Goal: Register for event/course

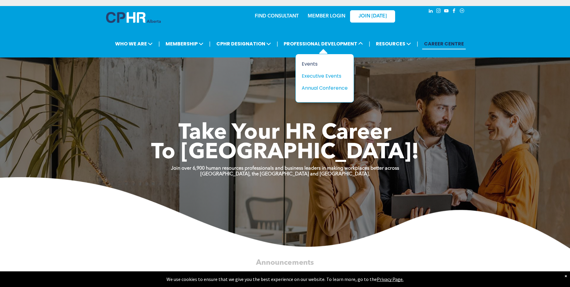
click at [331, 63] on div "Events" at bounding box center [322, 64] width 41 height 8
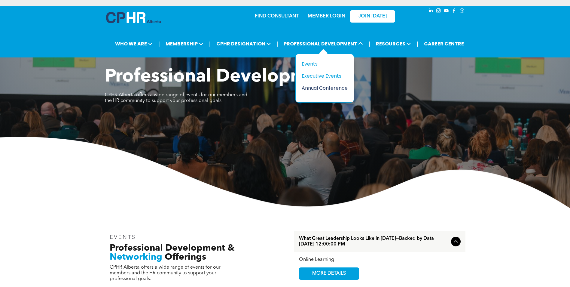
click at [330, 87] on div "Annual Conference" at bounding box center [322, 88] width 41 height 8
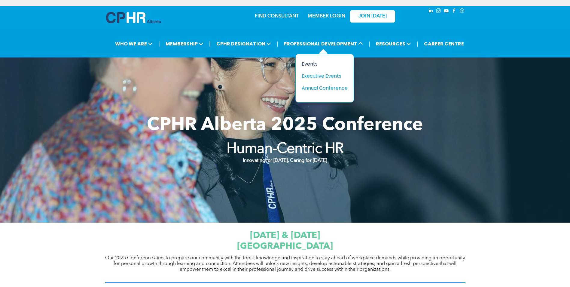
click at [327, 66] on div "Events" at bounding box center [322, 64] width 41 height 8
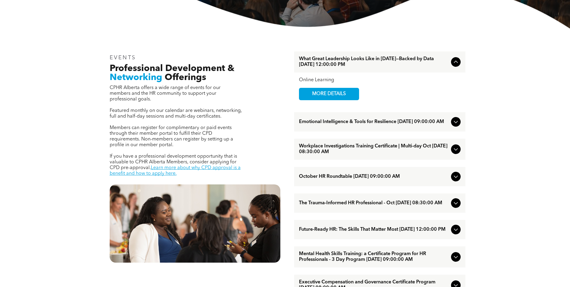
scroll to position [180, 0]
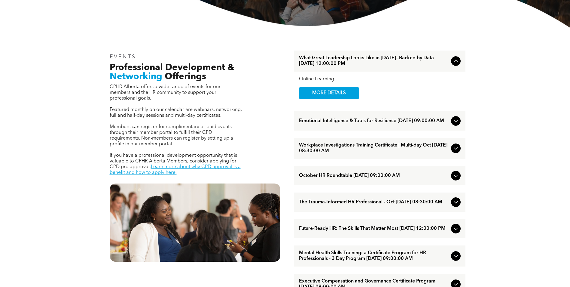
click at [441, 205] on span "The Trauma-Informed HR Professional - Oct [DATE] 08:30:00 AM" at bounding box center [374, 202] width 150 height 6
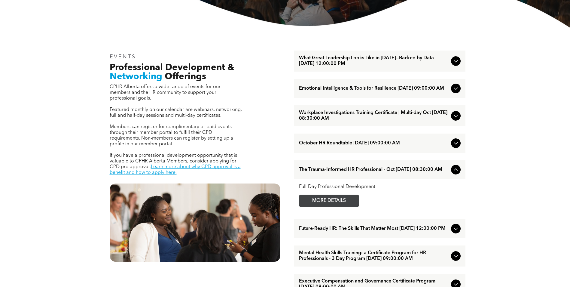
click at [356, 206] on link "MORE DETAILS" at bounding box center [329, 200] width 60 height 12
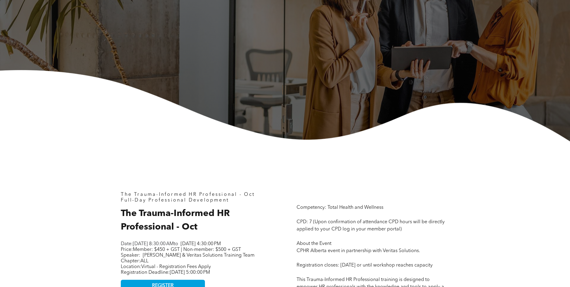
scroll to position [60, 0]
